Goal: Task Accomplishment & Management: Manage account settings

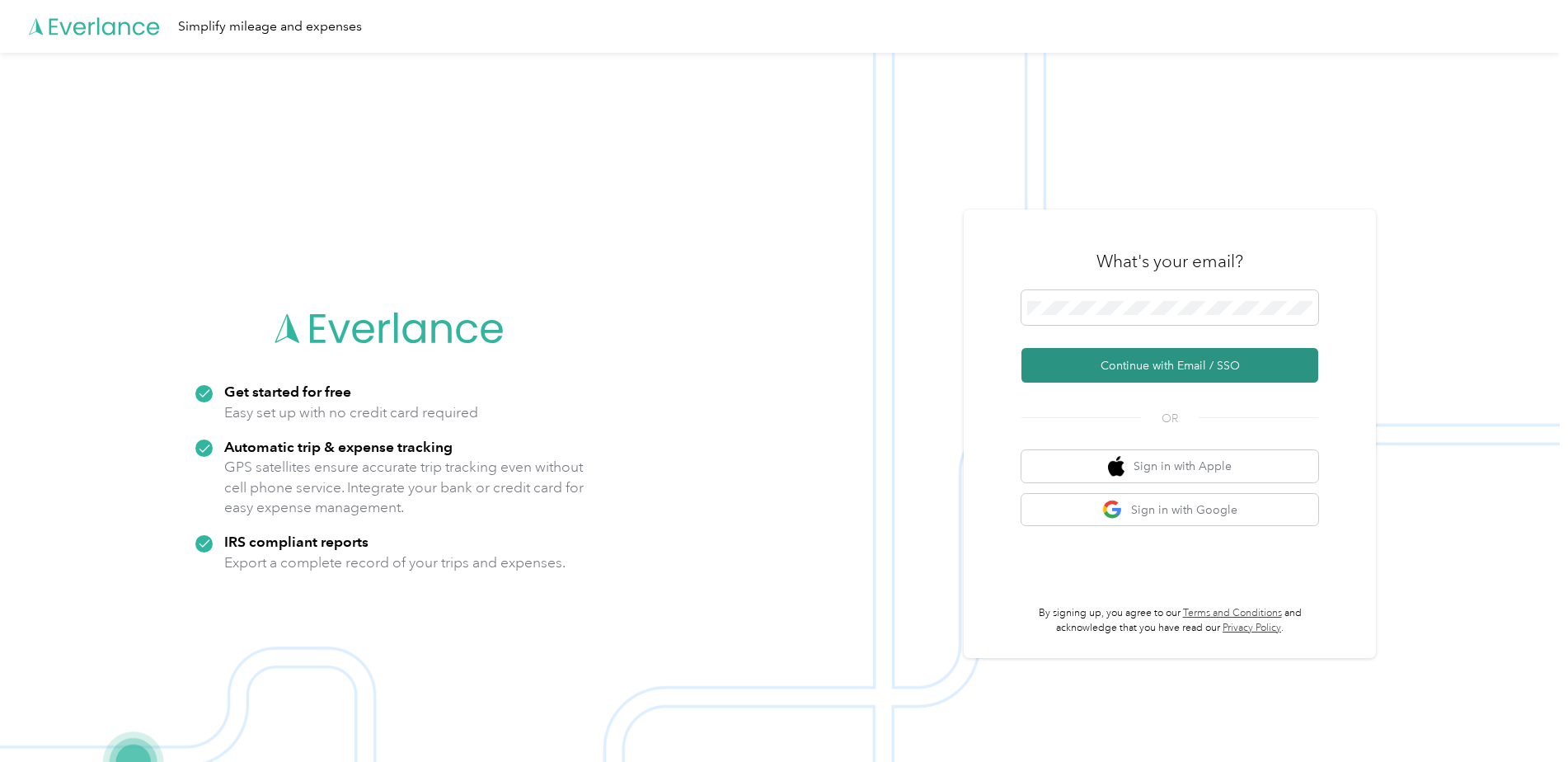
click at [1137, 363] on button "Continue with Email / SSO" at bounding box center [1169, 365] width 297 height 34
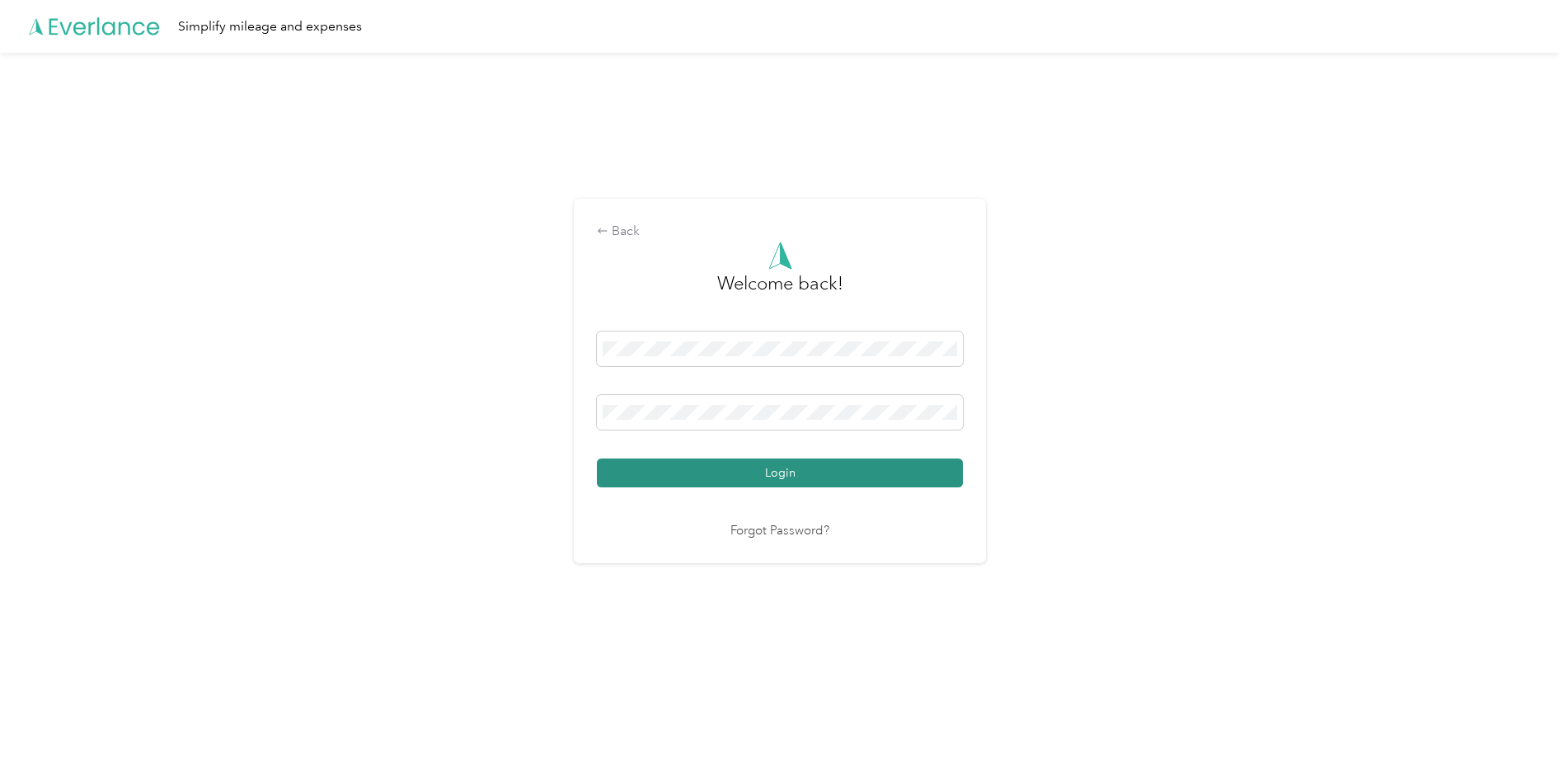
click at [814, 464] on button "Login" at bounding box center [780, 473] width 366 height 29
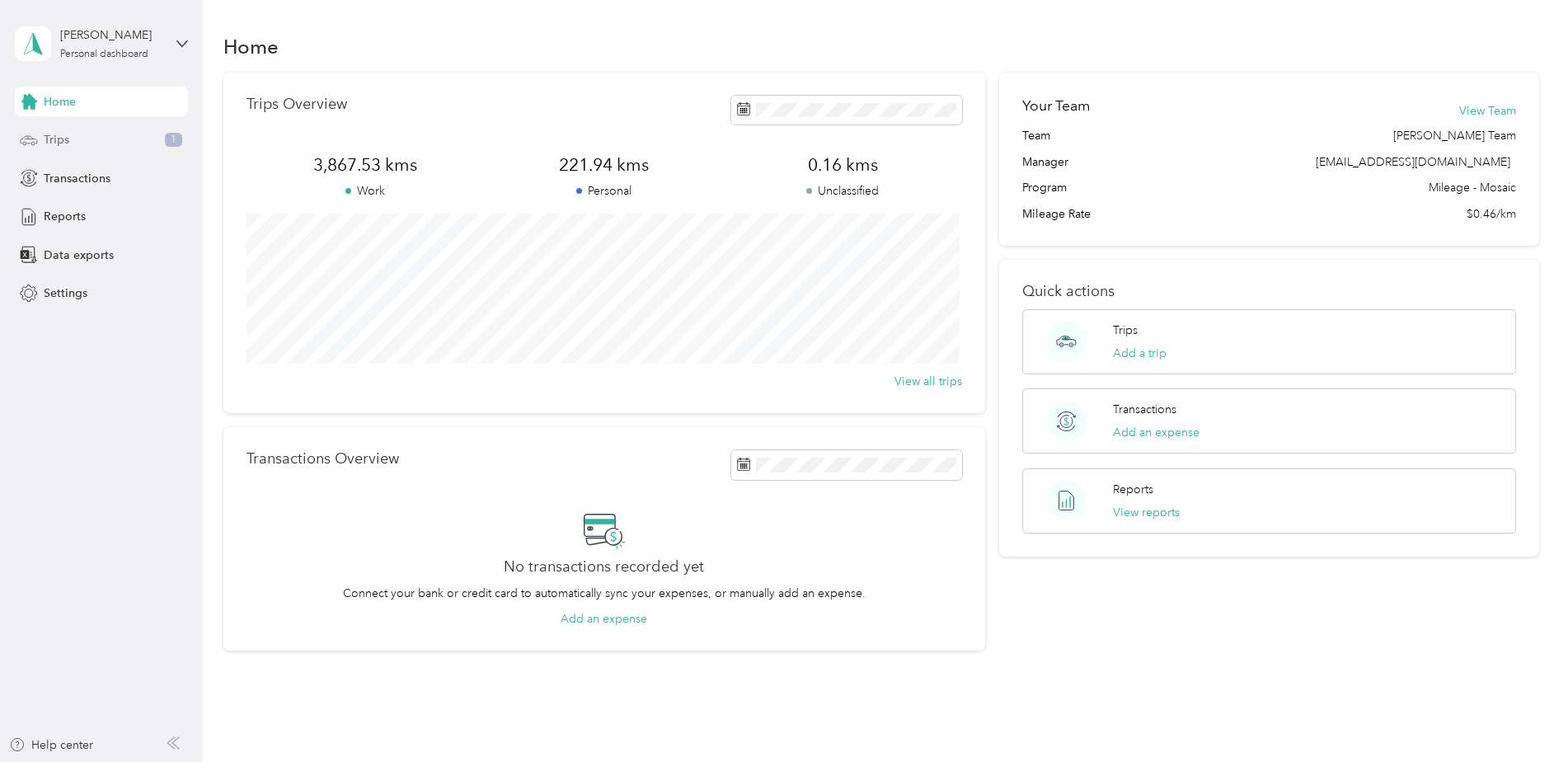
click at [53, 131] on span "Trips" at bounding box center [56, 139] width 26 height 17
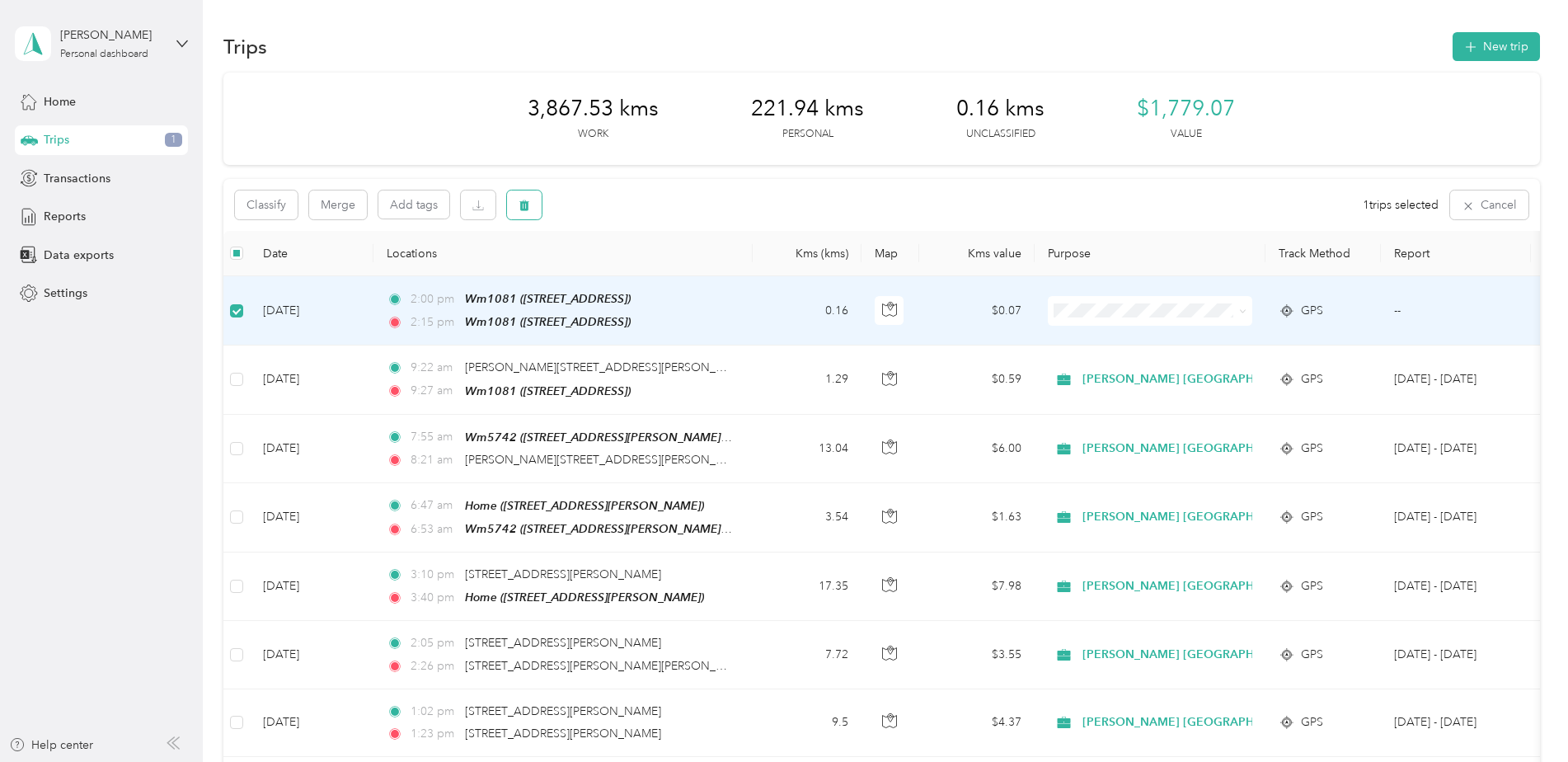
click at [524, 202] on icon "button" at bounding box center [524, 205] width 10 height 11
click at [646, 271] on button "Yes" at bounding box center [647, 274] width 33 height 27
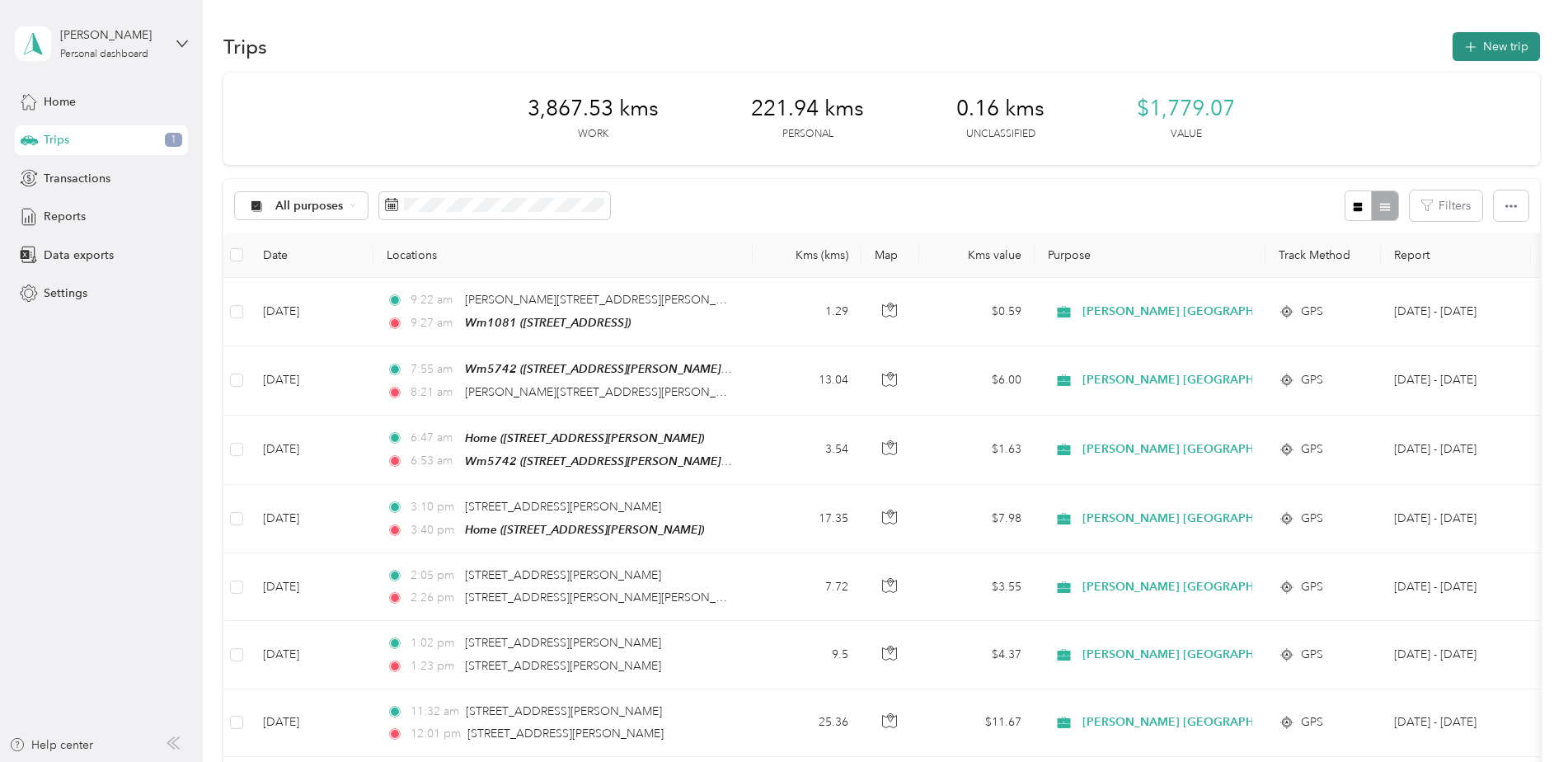
click at [1494, 34] on button "New trip" at bounding box center [1496, 47] width 87 height 29
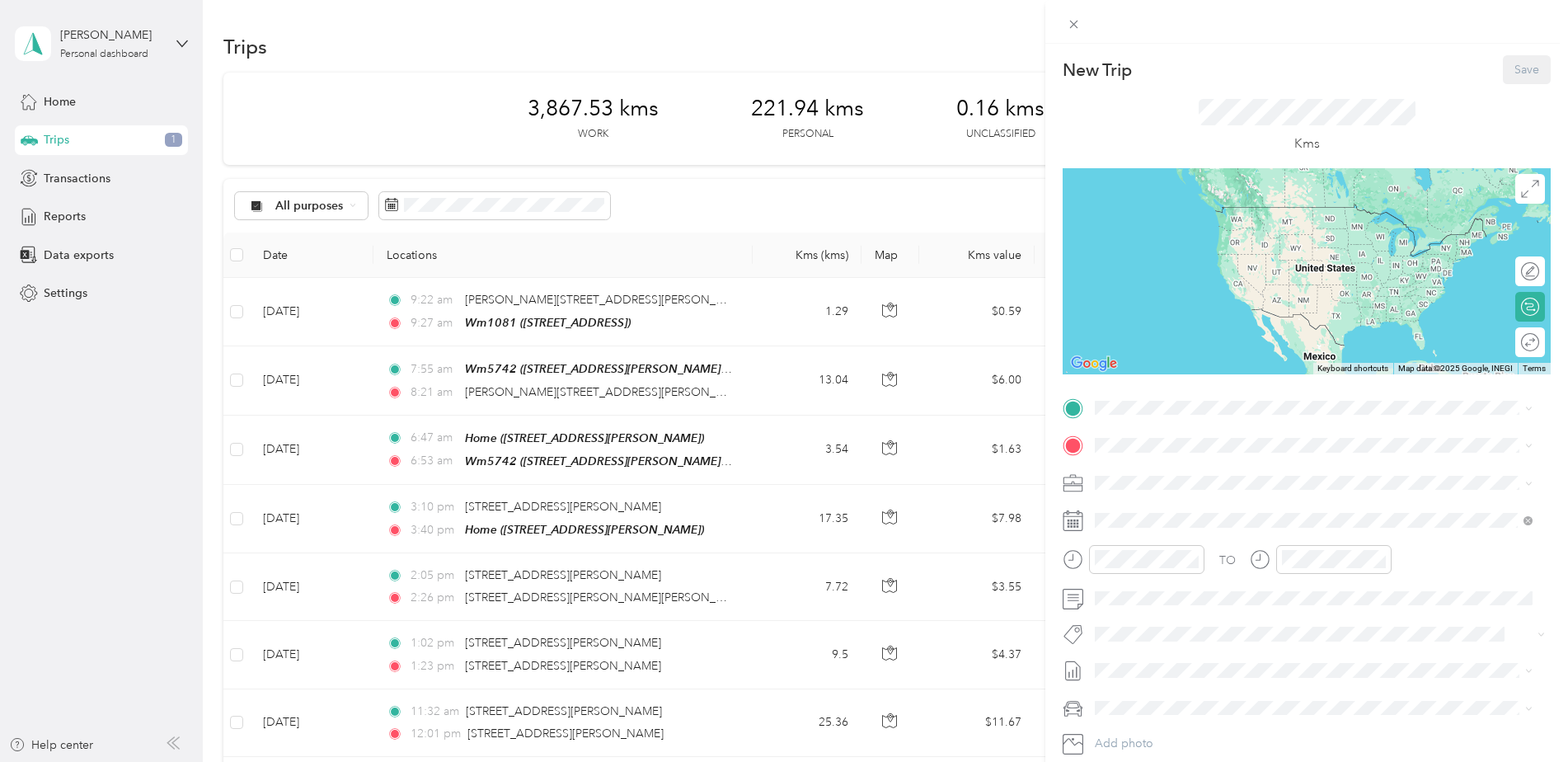
click at [1156, 575] on strong "Wm1081" at bounding box center [1151, 569] width 51 height 15
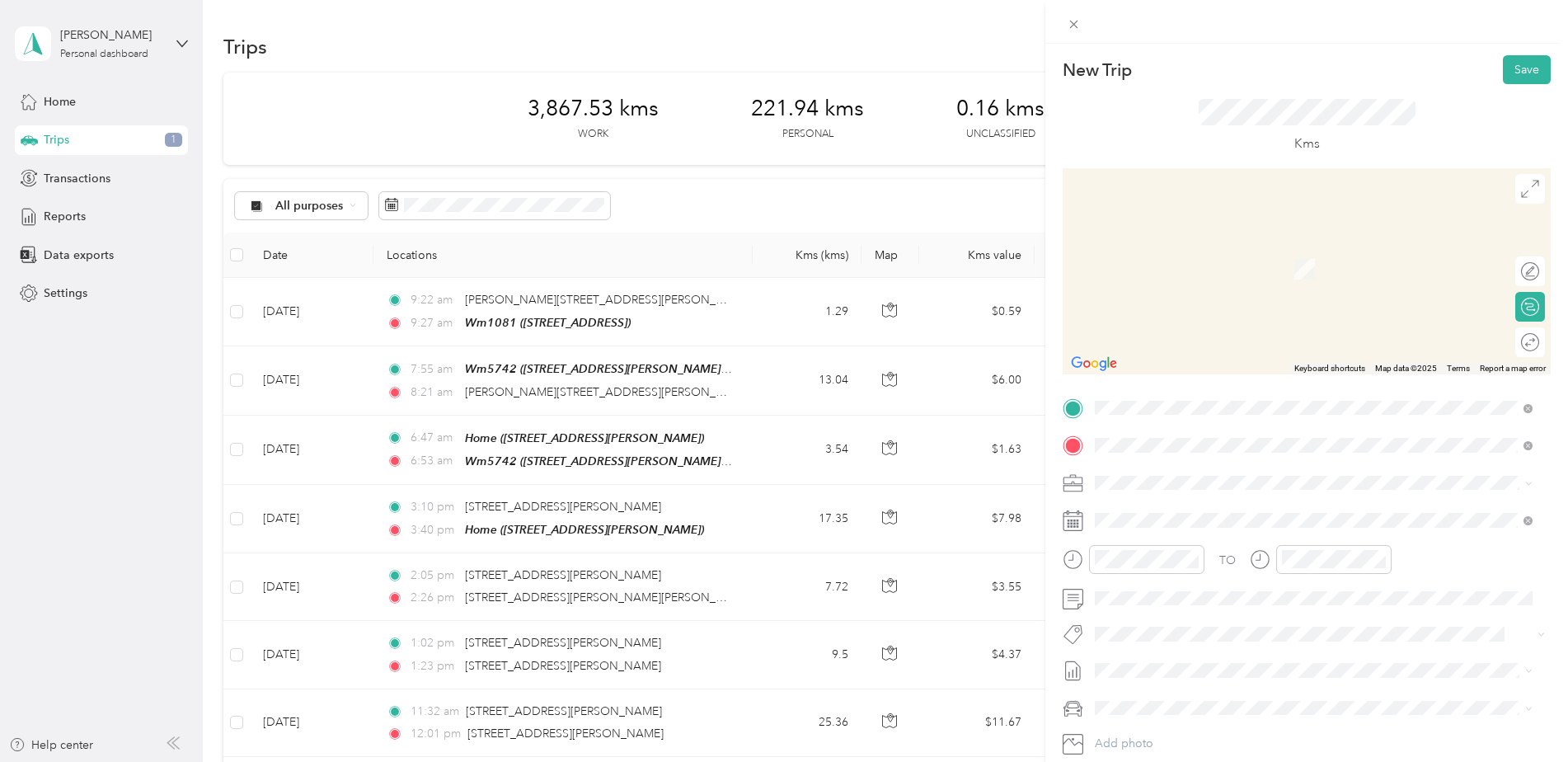
click at [1149, 511] on strong "Home" at bounding box center [1142, 510] width 33 height 15
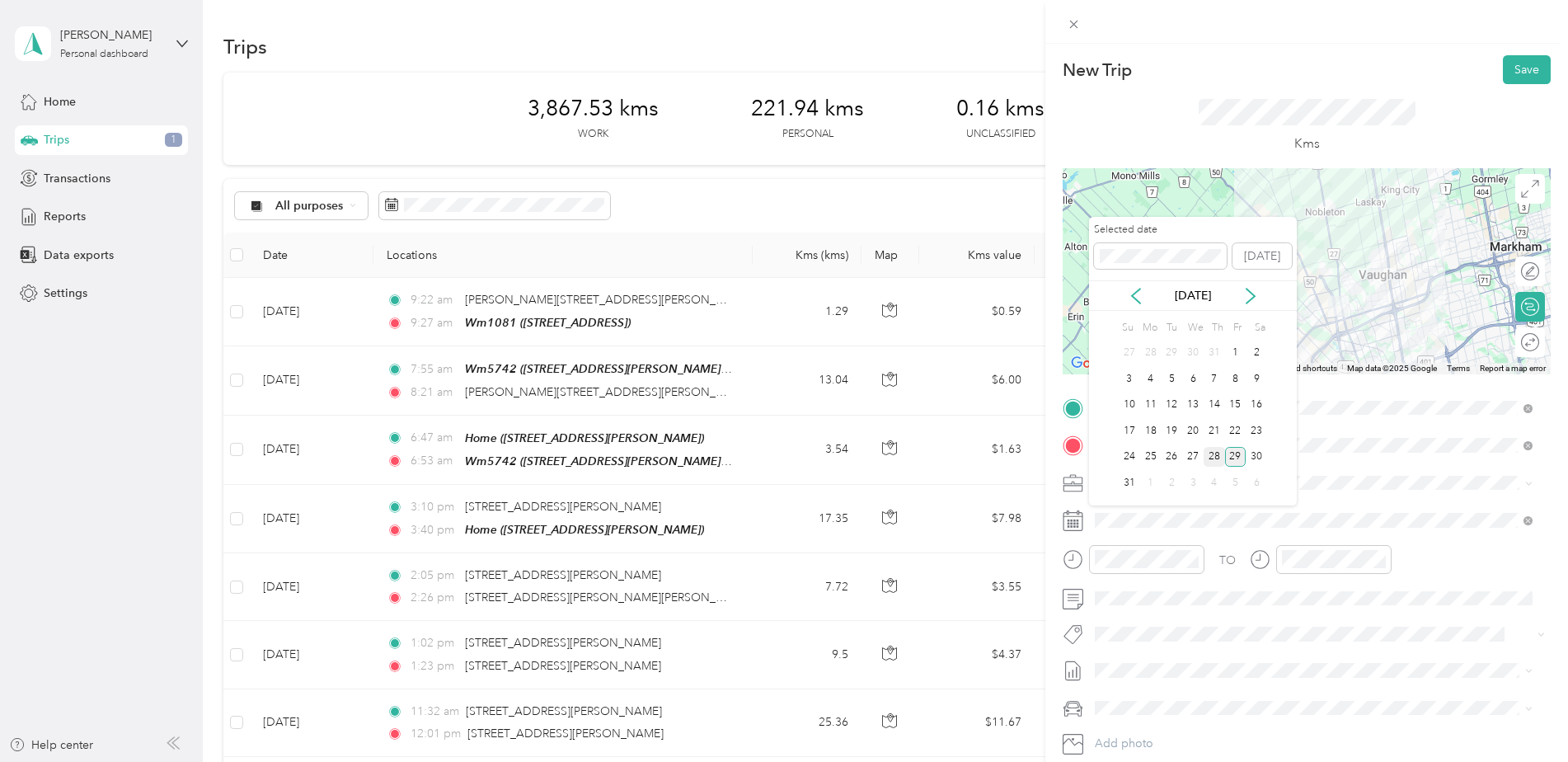
click at [1216, 457] on div "28" at bounding box center [1214, 457] width 21 height 21
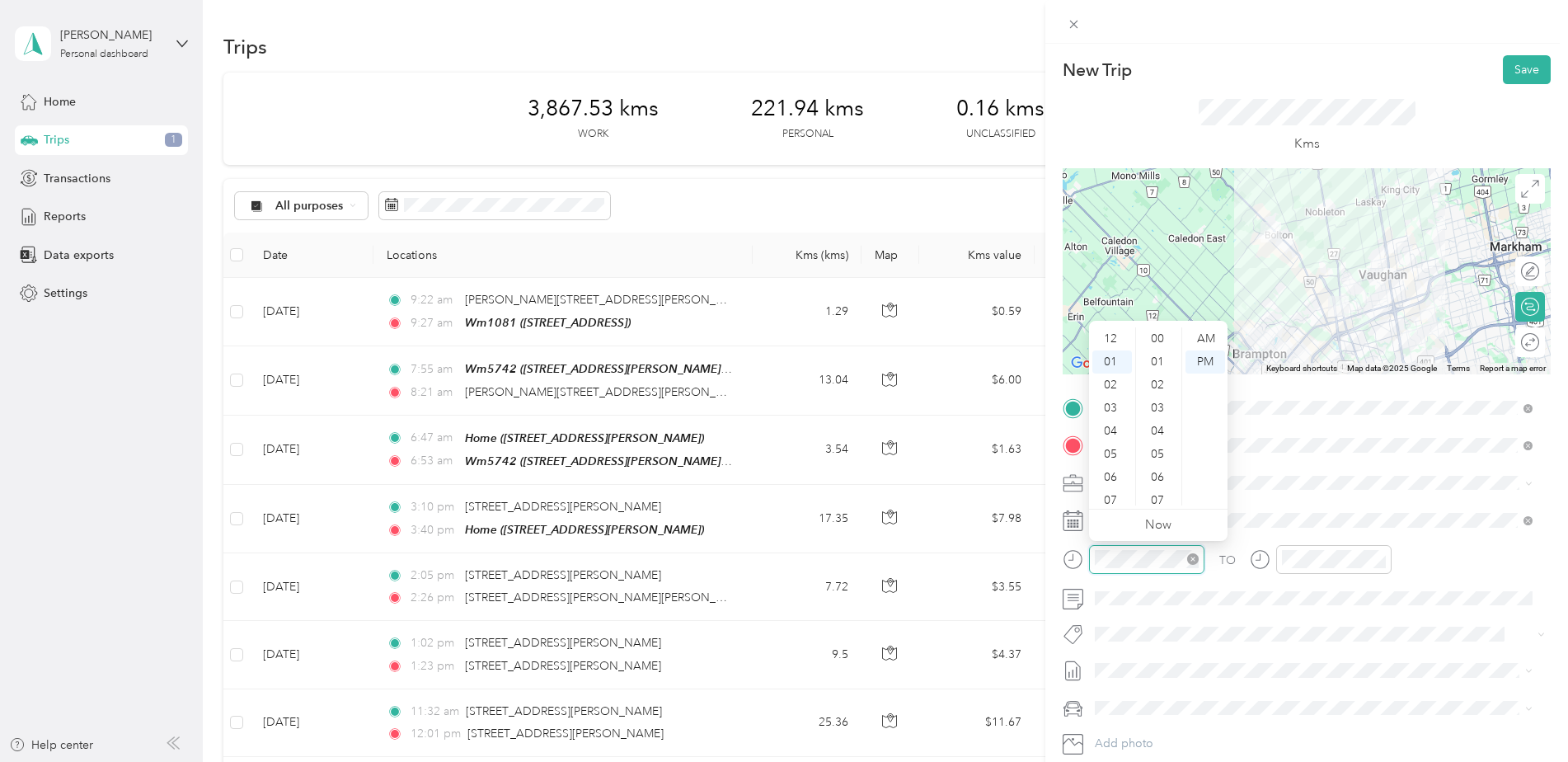
scroll to position [807, 0]
click at [1104, 380] on div "03" at bounding box center [1112, 385] width 39 height 23
click at [1153, 451] on div "05" at bounding box center [1159, 454] width 39 height 23
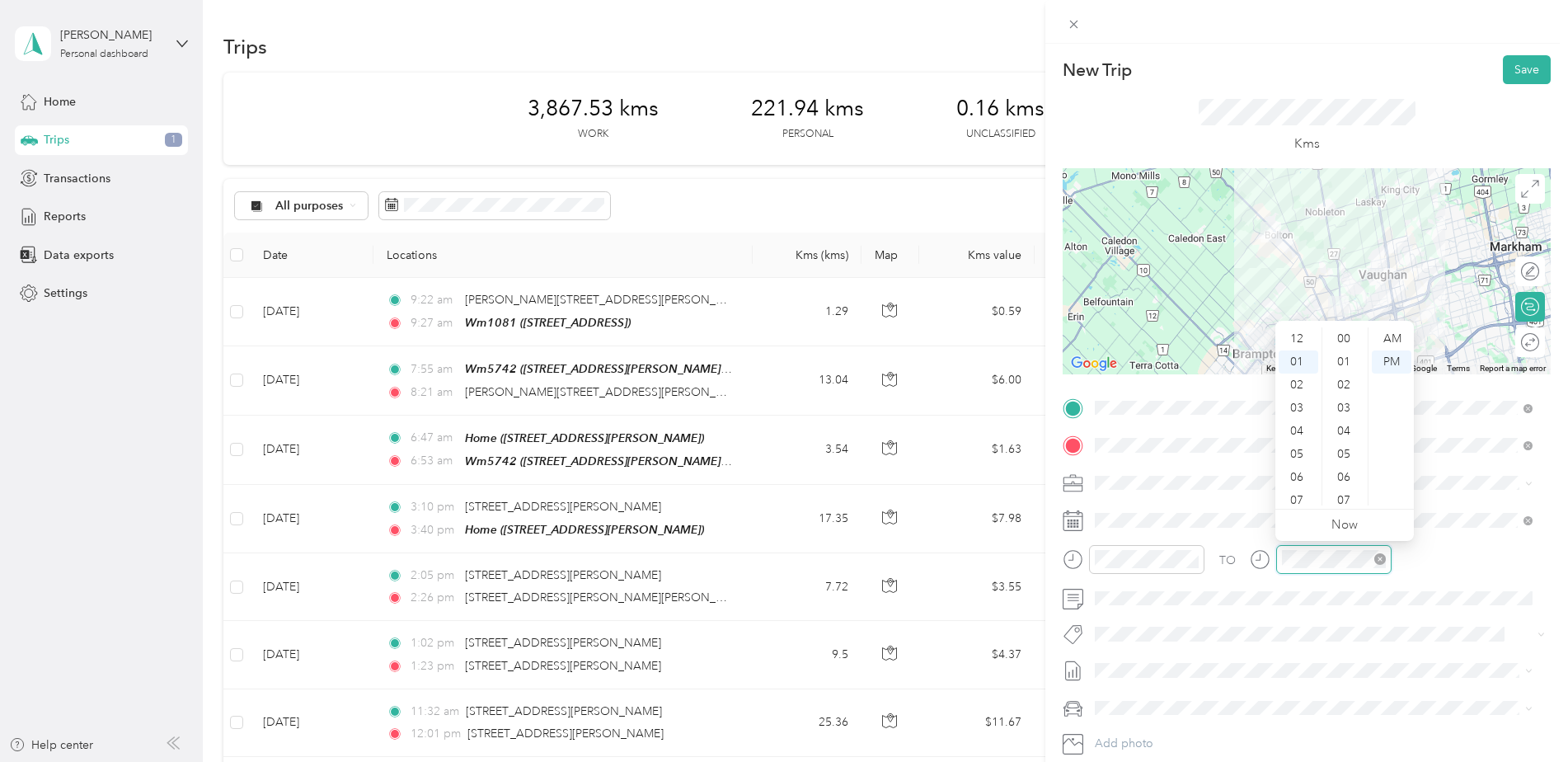
scroll to position [807, 0]
click at [1298, 380] on div "03" at bounding box center [1299, 385] width 39 height 23
click at [1346, 454] on div "40" at bounding box center [1346, 454] width 39 height 23
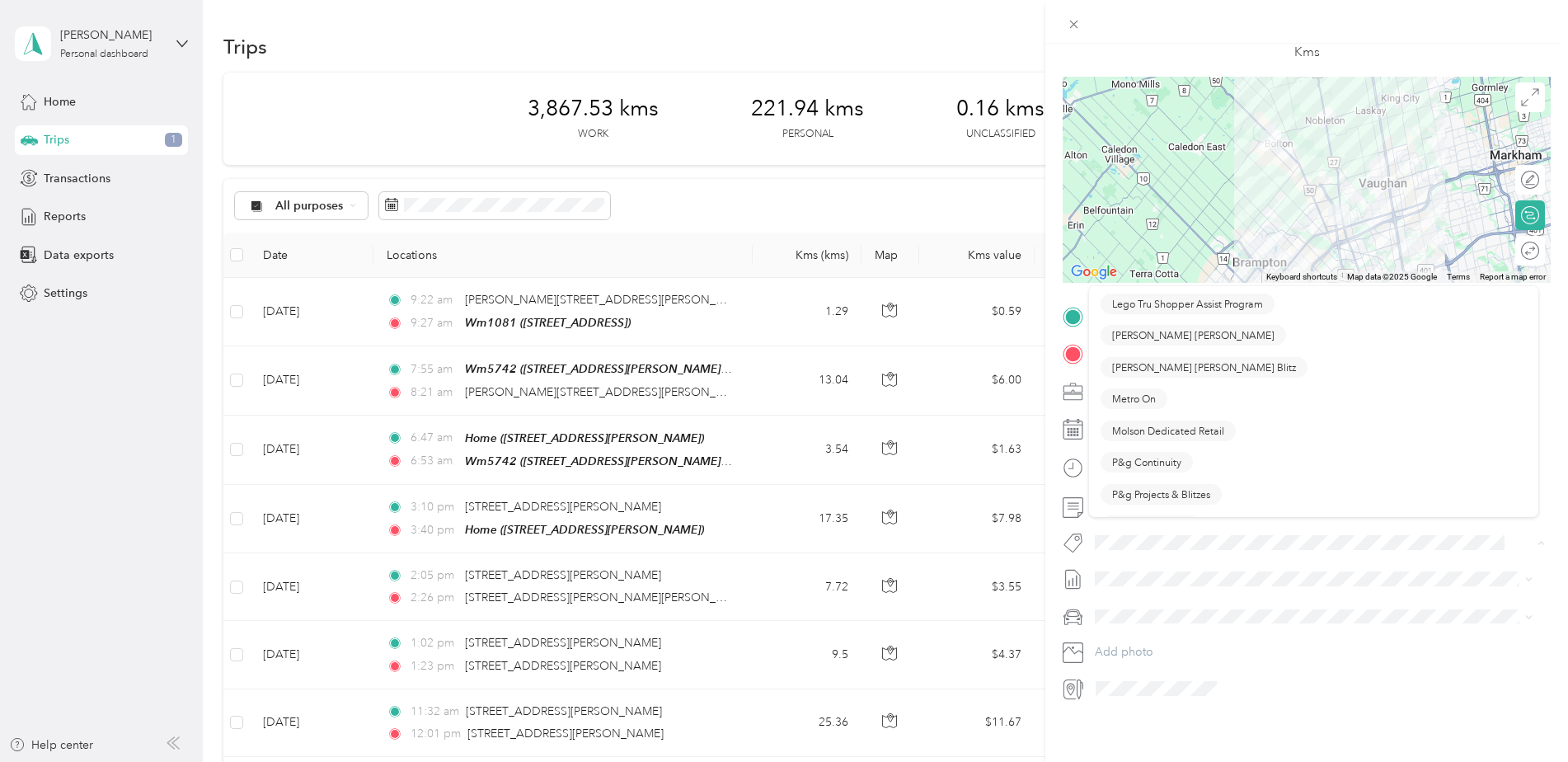
scroll to position [824, 0]
click at [1156, 422] on span "P&g Continuity" at bounding box center [1146, 421] width 69 height 15
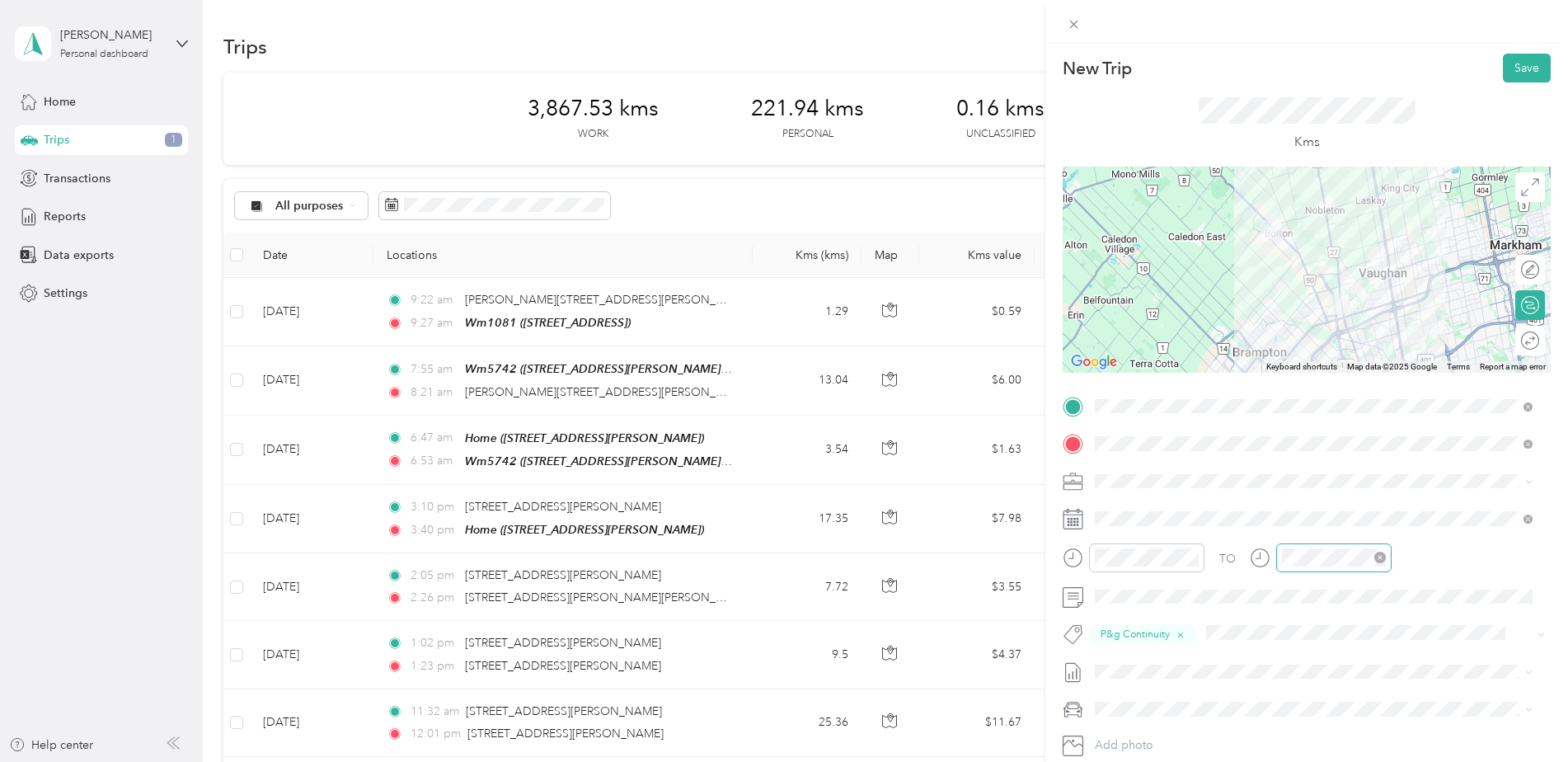
scroll to position [0, 0]
click at [1509, 71] on button "Save" at bounding box center [1527, 70] width 48 height 29
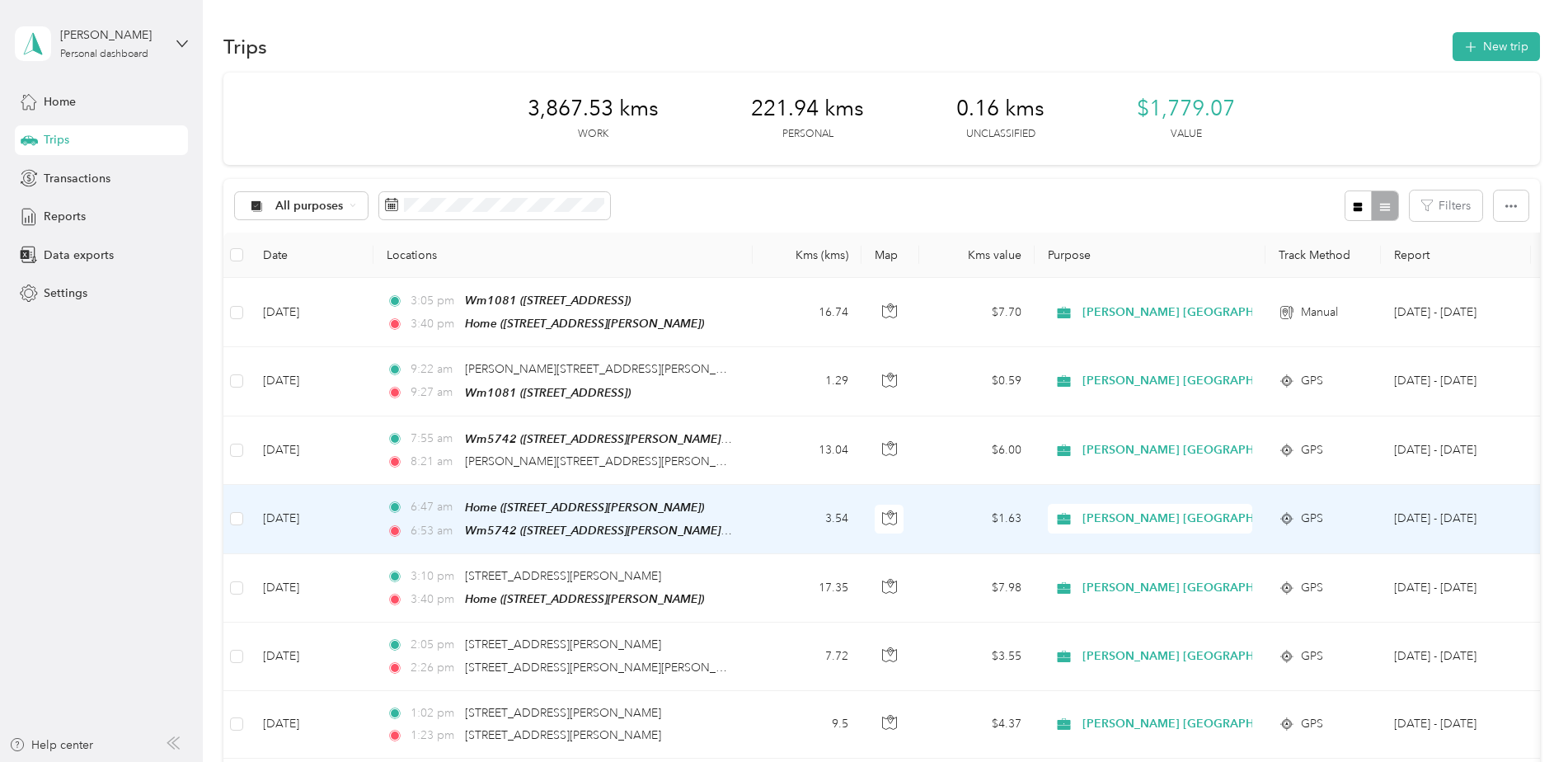
click at [289, 510] on td "[DATE]" at bounding box center [311, 519] width 124 height 69
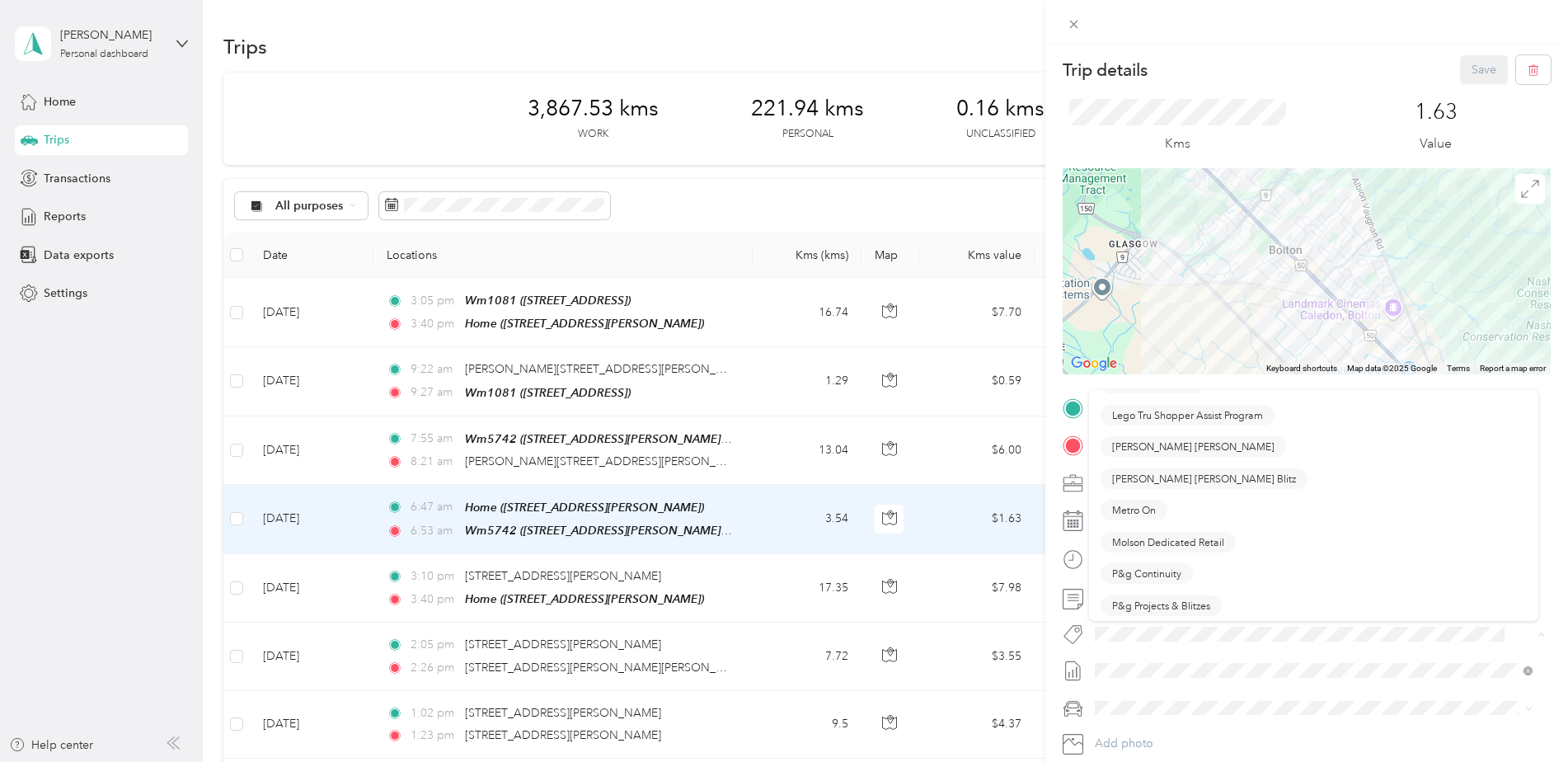
scroll to position [824, 0]
click at [1147, 531] on span "P&g Continuity" at bounding box center [1146, 534] width 69 height 15
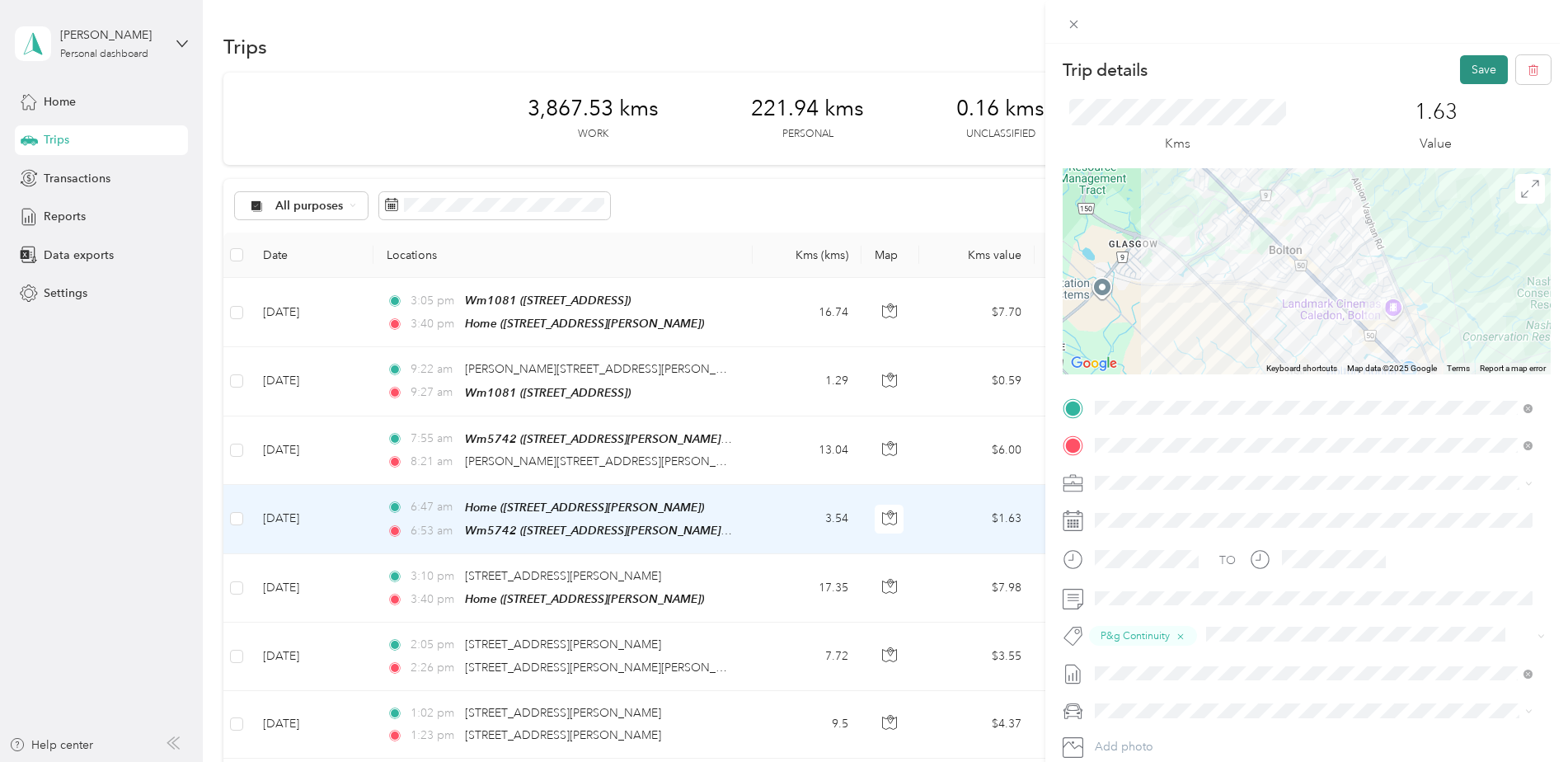
click at [1475, 69] on button "Save" at bounding box center [1484, 70] width 48 height 29
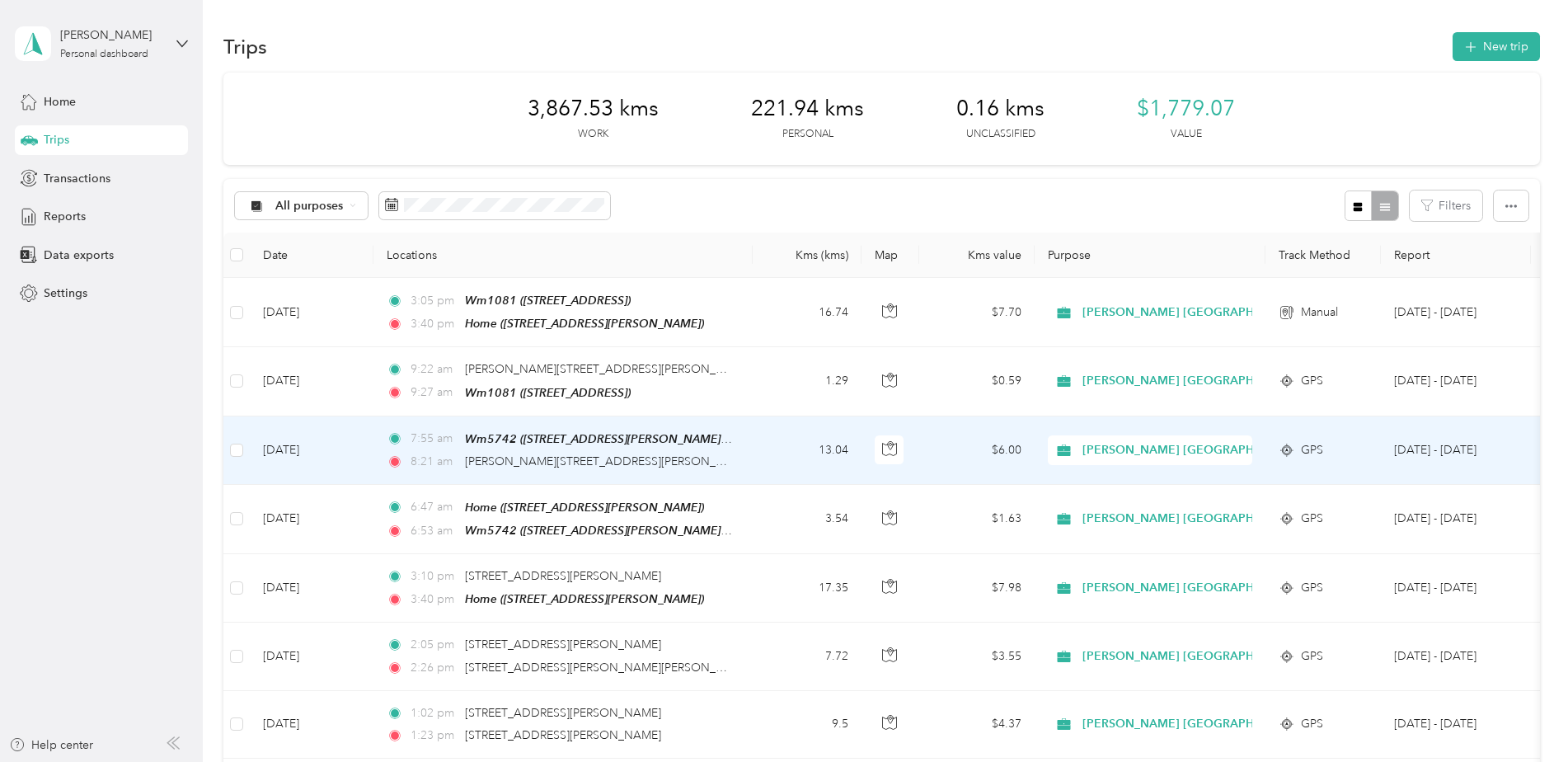
click at [305, 441] on td "[DATE]" at bounding box center [311, 451] width 124 height 68
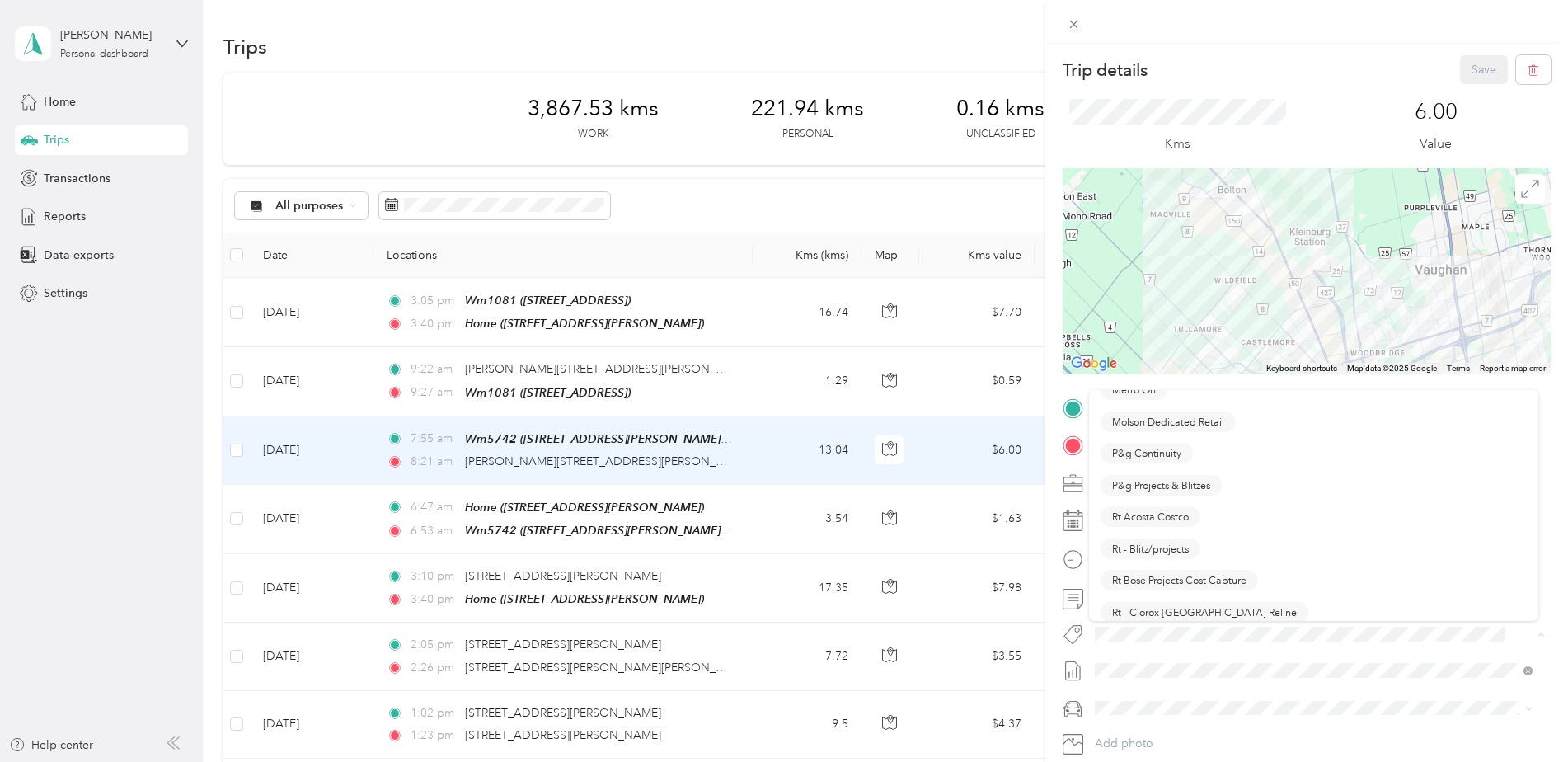
scroll to position [907, 0]
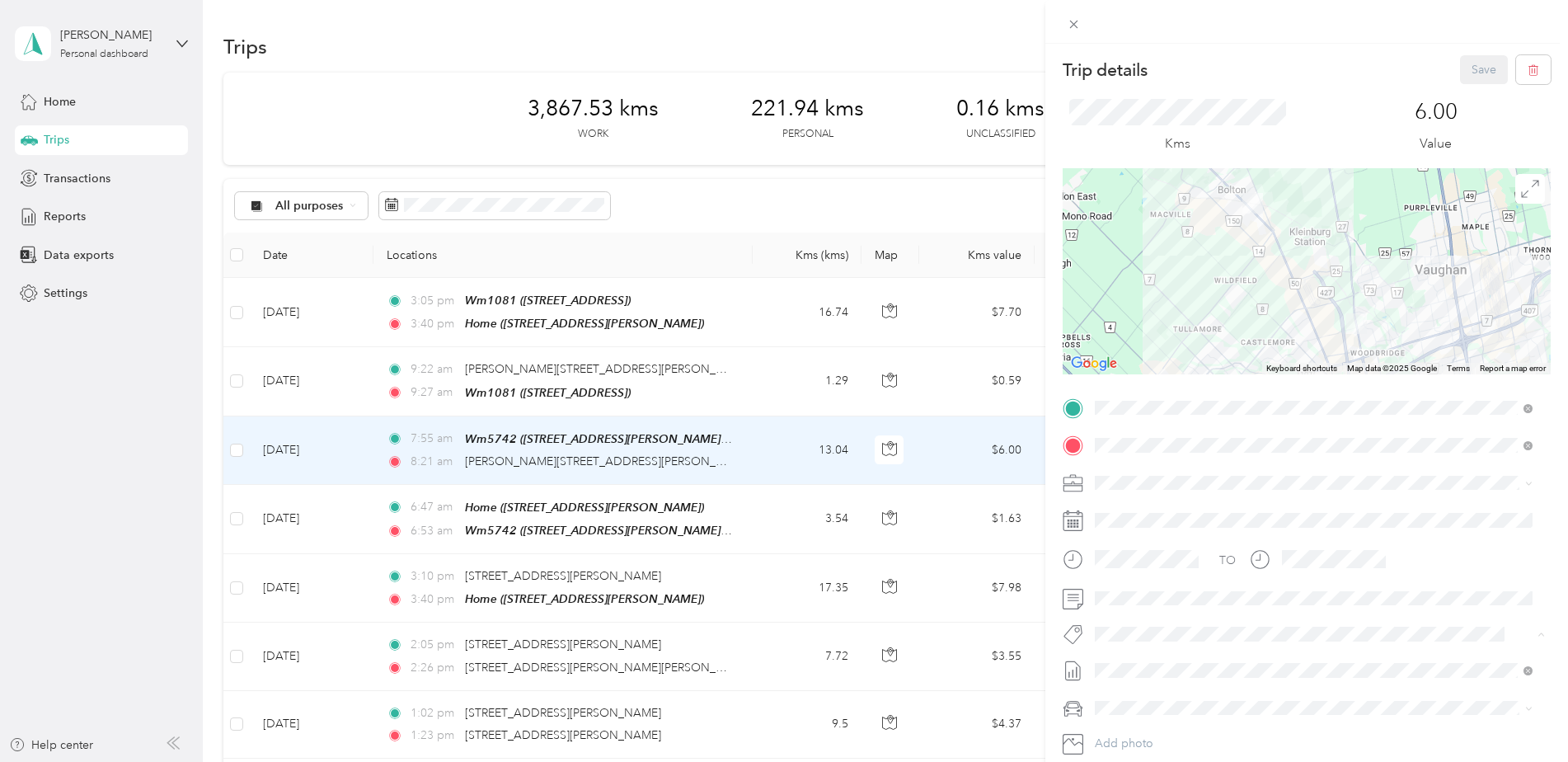
click at [1167, 450] on button "P&g Continuity" at bounding box center [1147, 452] width 92 height 21
click at [1467, 74] on button "Save" at bounding box center [1484, 70] width 48 height 29
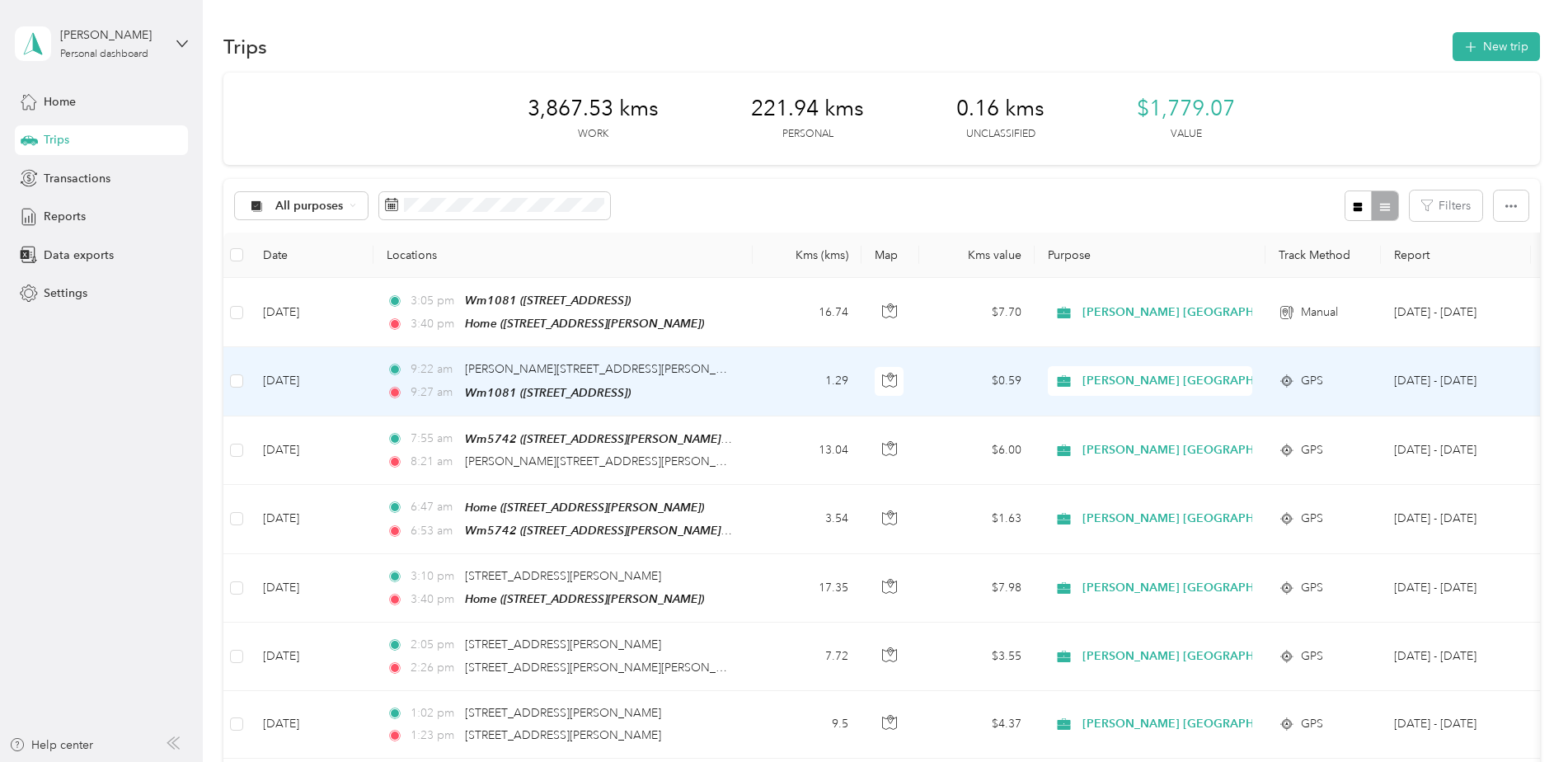
click at [296, 369] on td "[DATE]" at bounding box center [311, 381] width 124 height 68
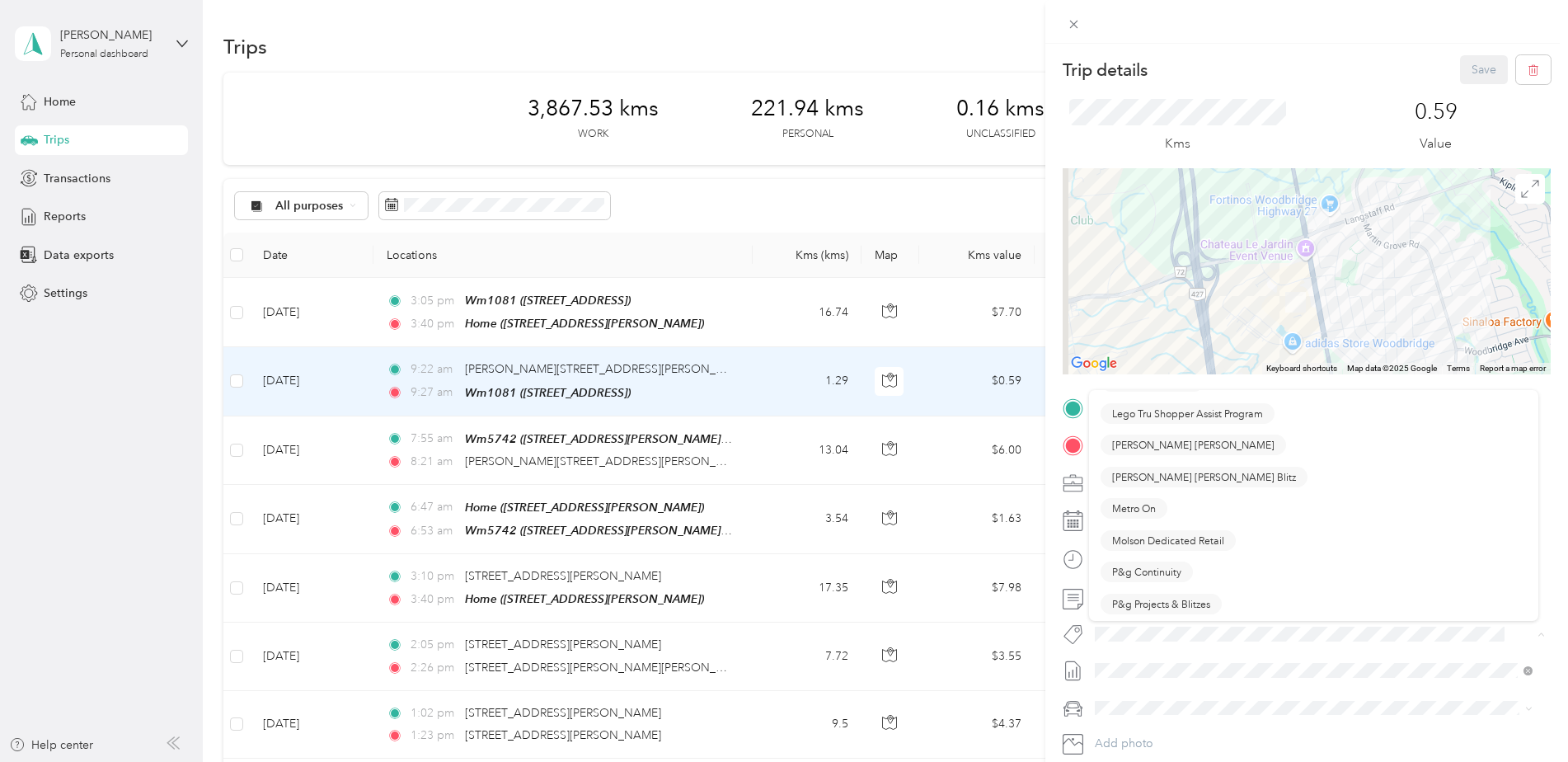
scroll to position [824, 0]
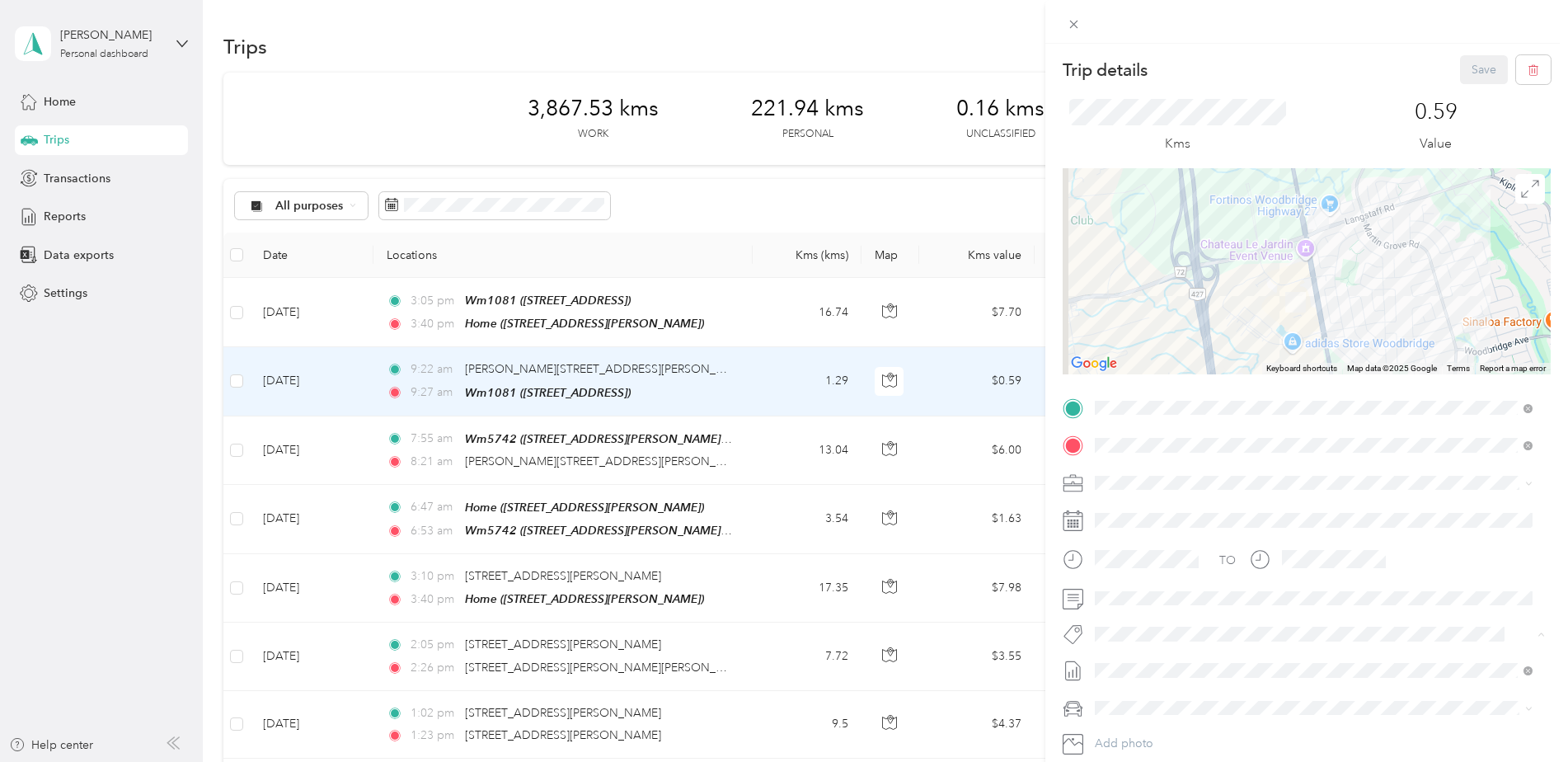
click at [1148, 529] on span "P&g Continuity" at bounding box center [1146, 534] width 69 height 15
click at [1463, 64] on button "Save" at bounding box center [1484, 70] width 48 height 29
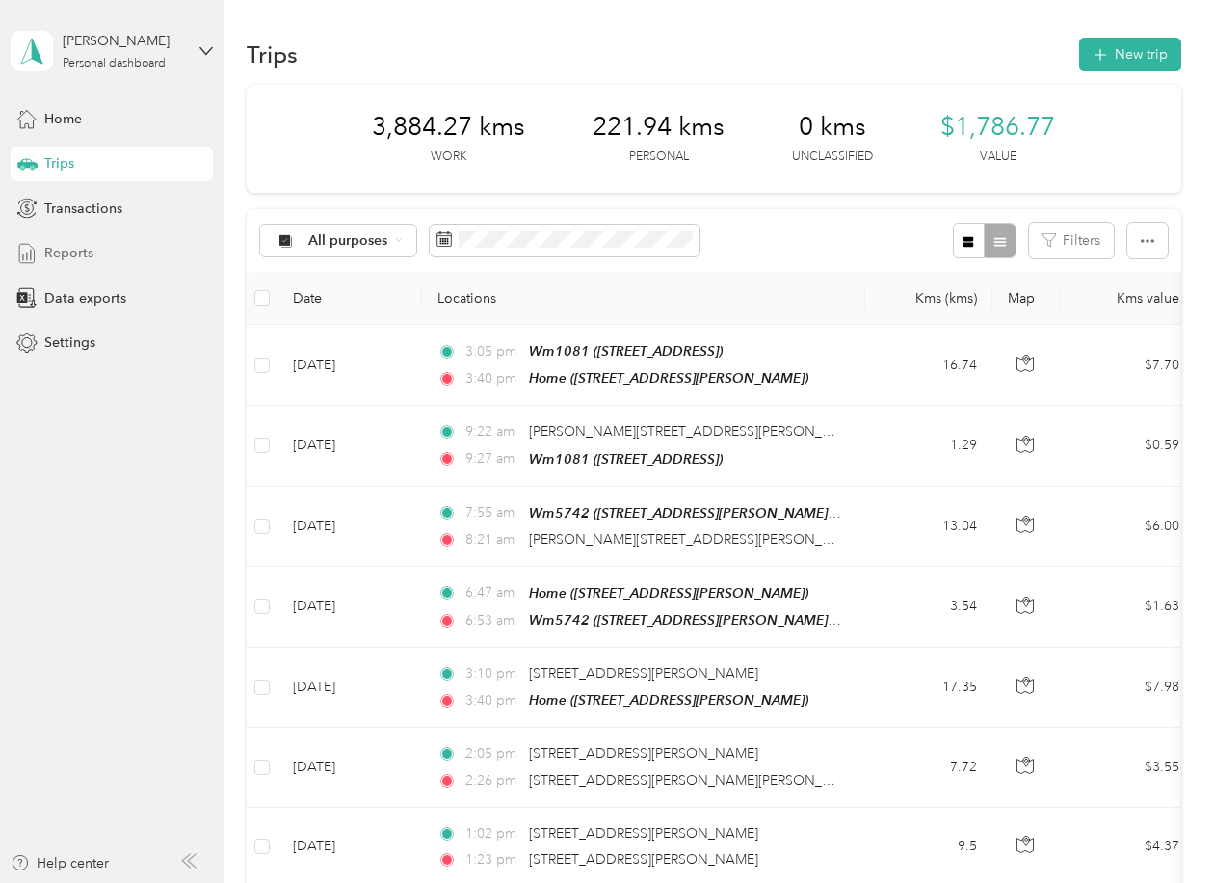
click at [69, 246] on span "Reports" at bounding box center [68, 253] width 49 height 20
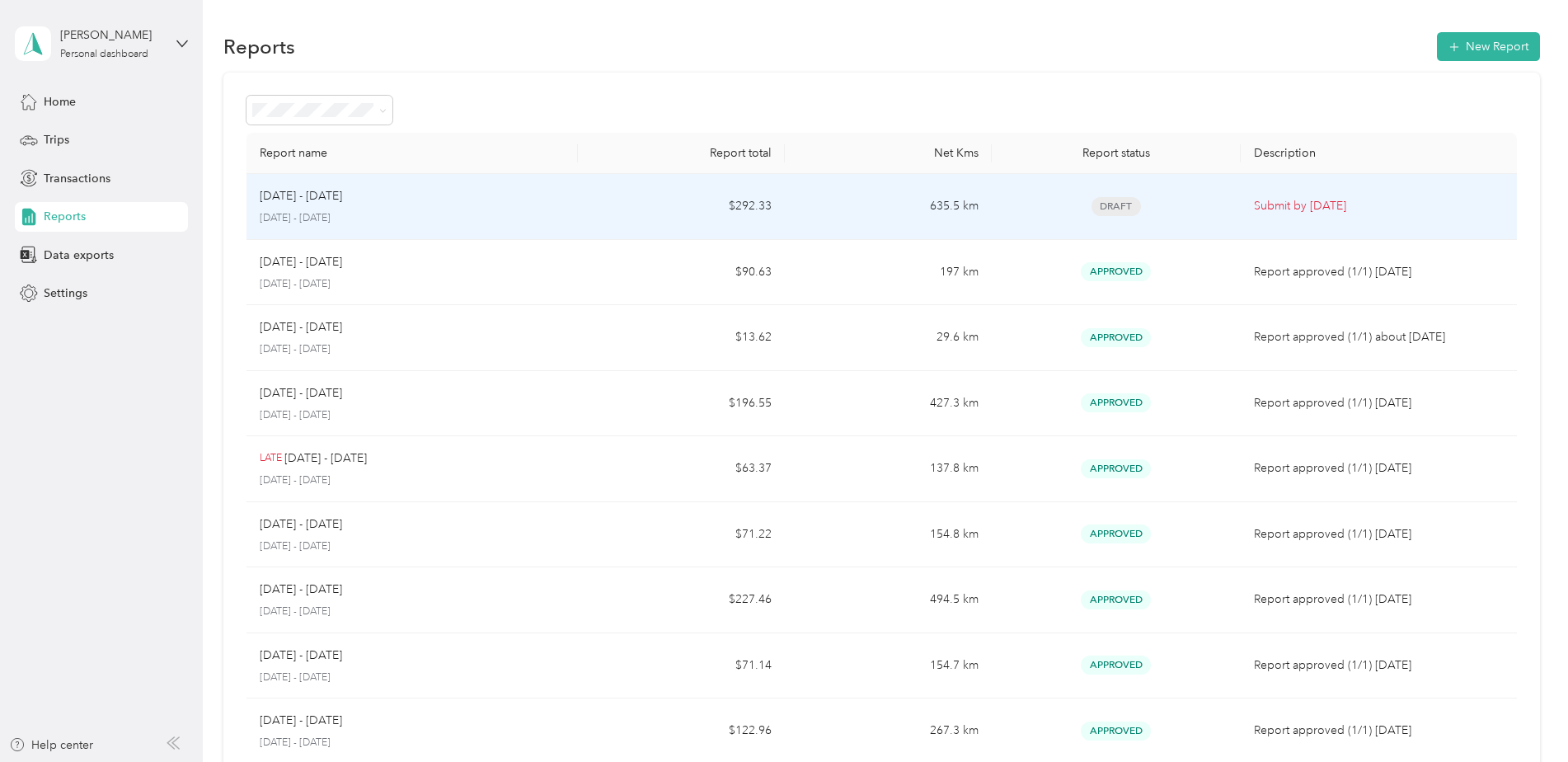
click at [1314, 201] on p "Submit by [DATE]" at bounding box center [1379, 205] width 250 height 18
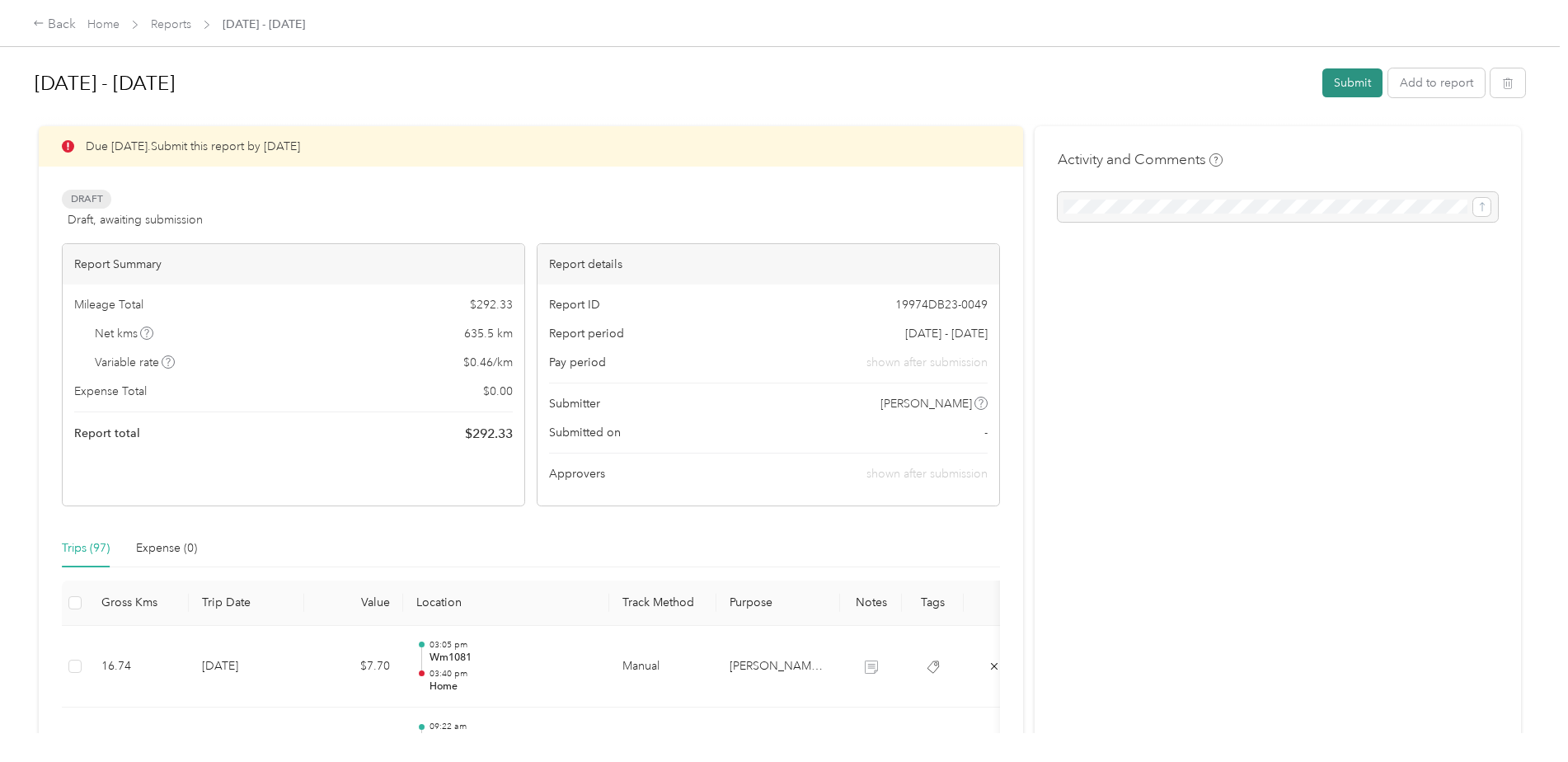
click at [1353, 80] on button "Submit" at bounding box center [1352, 83] width 60 height 29
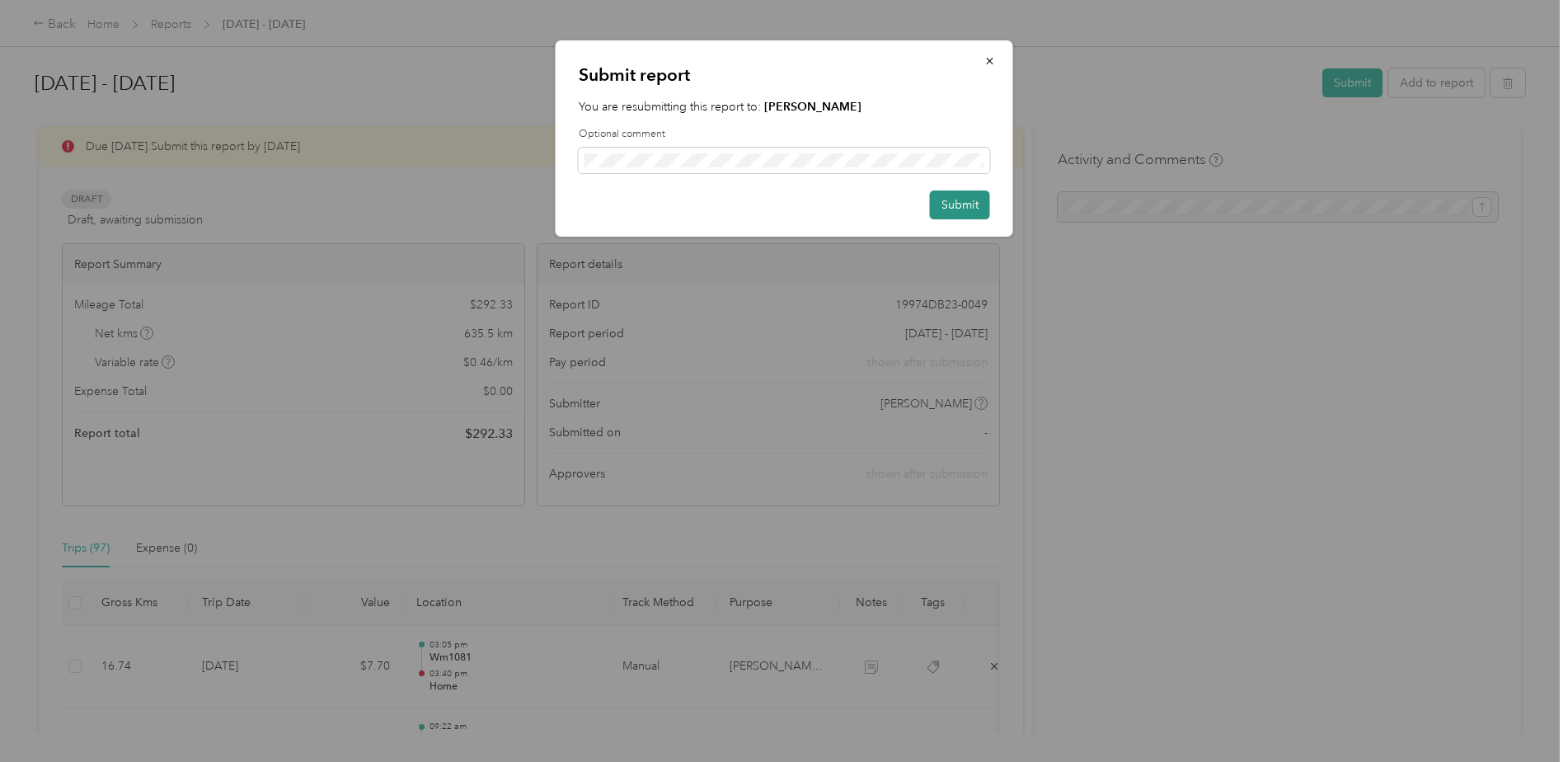
click at [963, 208] on button "Submit" at bounding box center [960, 205] width 60 height 29
